Goal: Task Accomplishment & Management: Complete application form

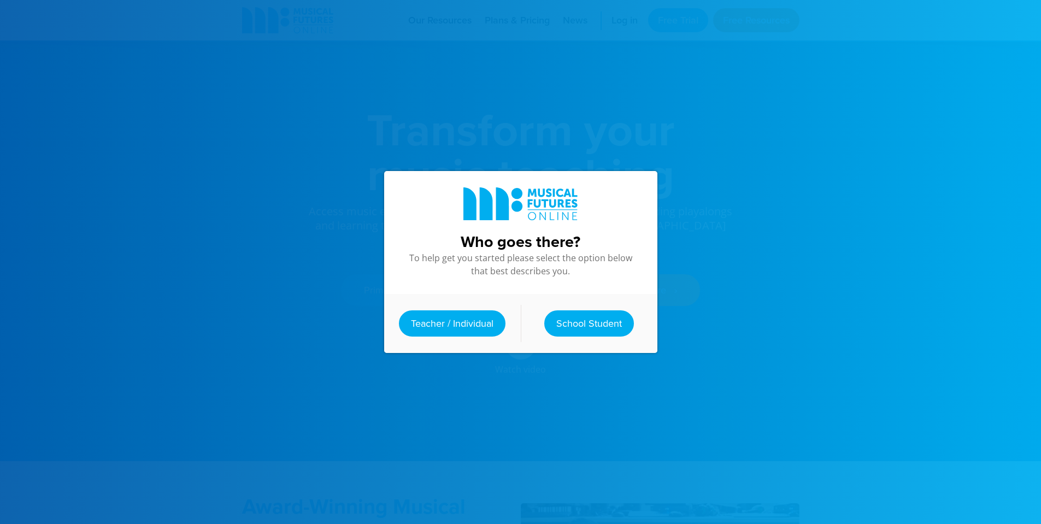
click at [473, 415] on div "Who goes there? To help get you started please select the option below that bes…" at bounding box center [520, 262] width 295 height 524
click at [556, 420] on div "Who goes there? To help get you started please select the option below that bes…" at bounding box center [520, 262] width 295 height 524
click at [559, 316] on link "School Student" at bounding box center [589, 323] width 90 height 26
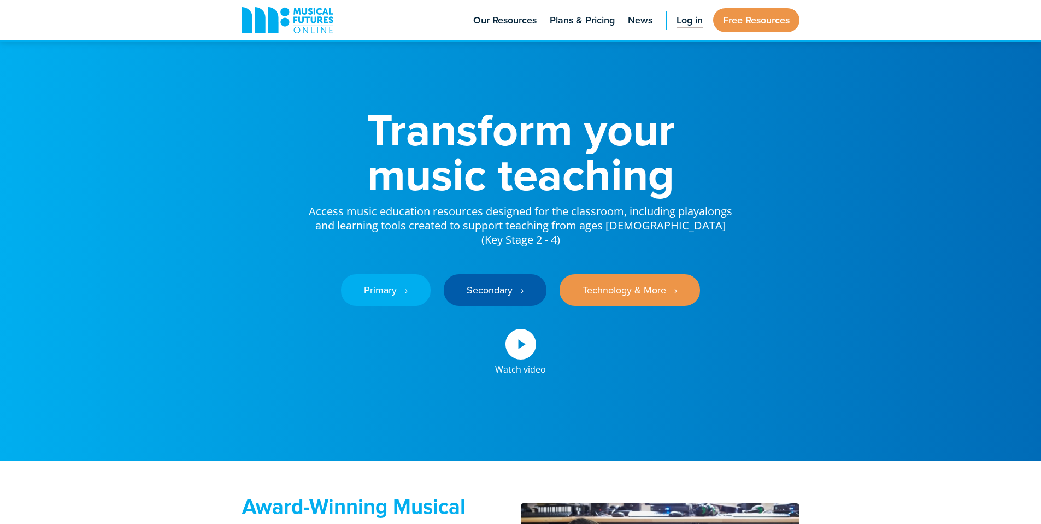
click at [688, 23] on span "Log in" at bounding box center [690, 20] width 26 height 15
